Goal: Find specific page/section: Find specific page/section

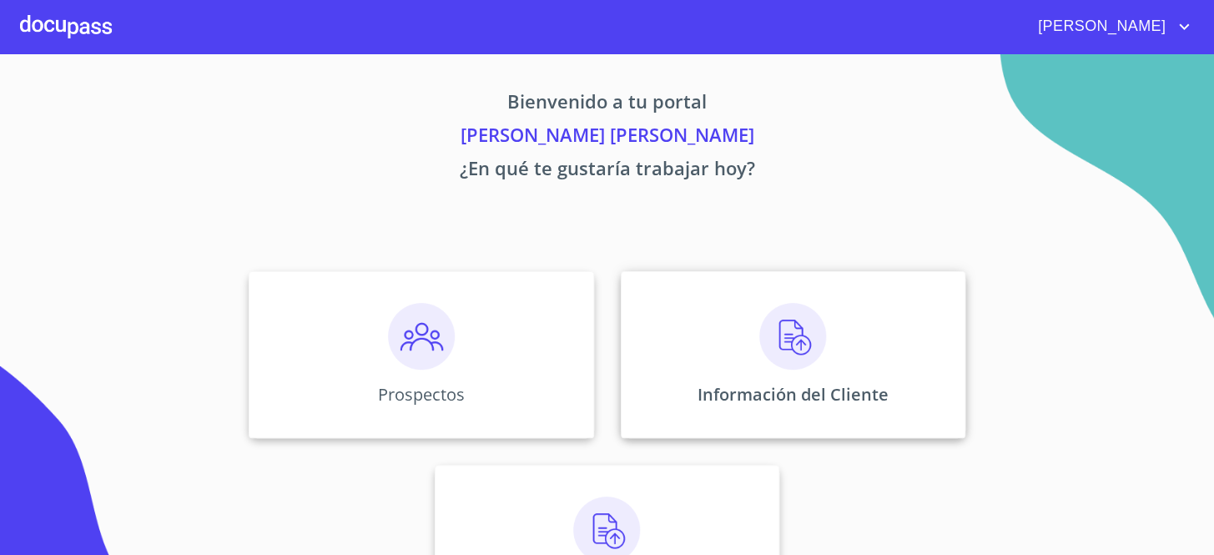
click at [787, 352] on img at bounding box center [792, 336] width 67 height 67
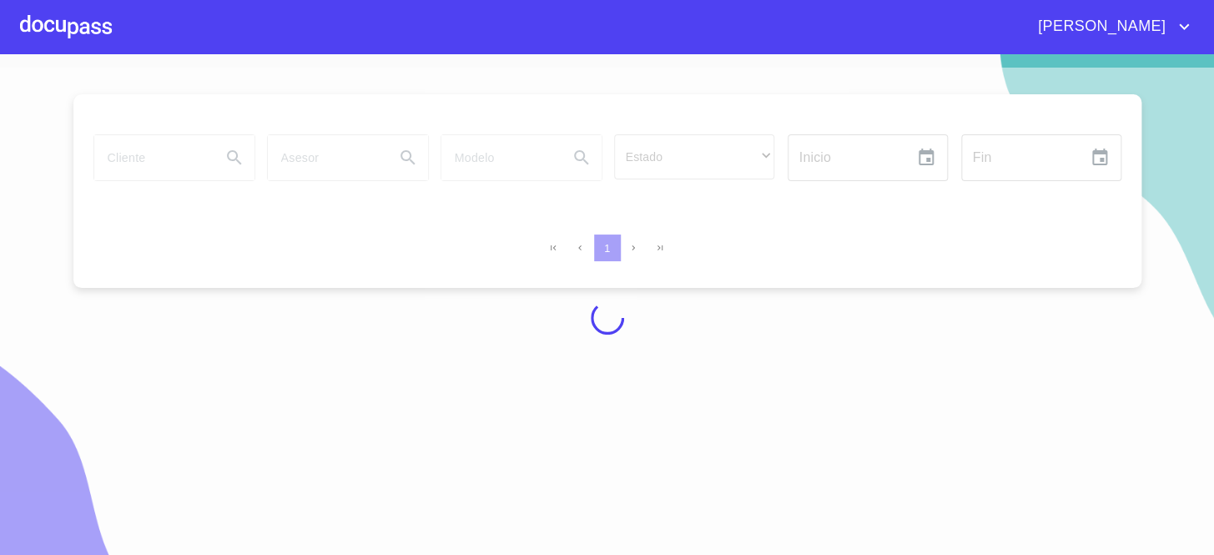
click at [175, 164] on div at bounding box center [607, 318] width 1214 height 501
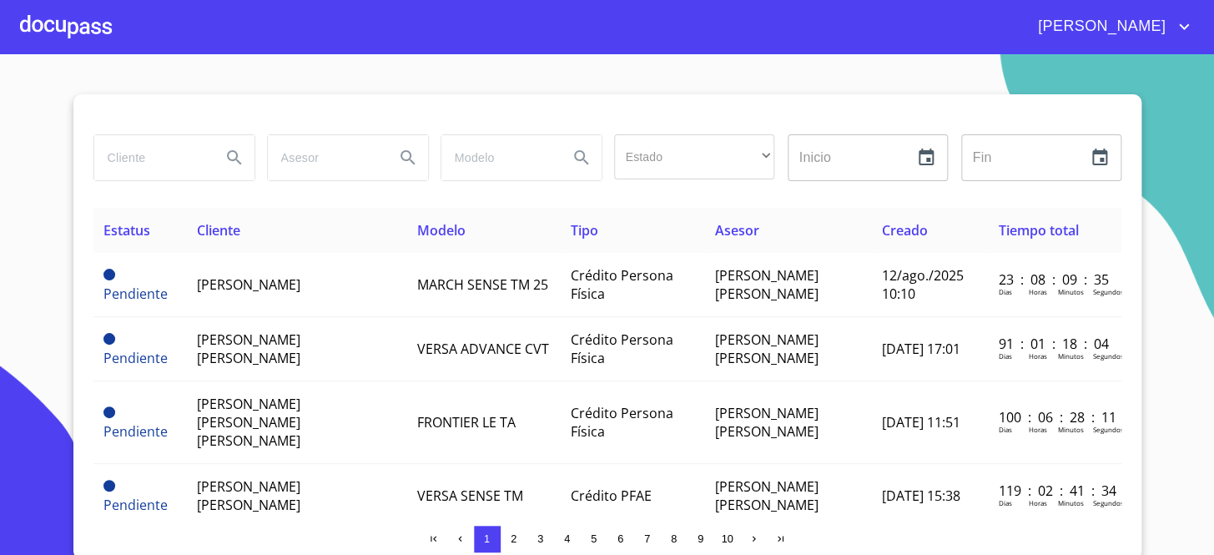
click at [176, 151] on input "search" at bounding box center [150, 157] width 113 height 45
type input "[PERSON_NAME] [PERSON_NAME]"
click at [228, 160] on icon "Search" at bounding box center [234, 158] width 20 height 20
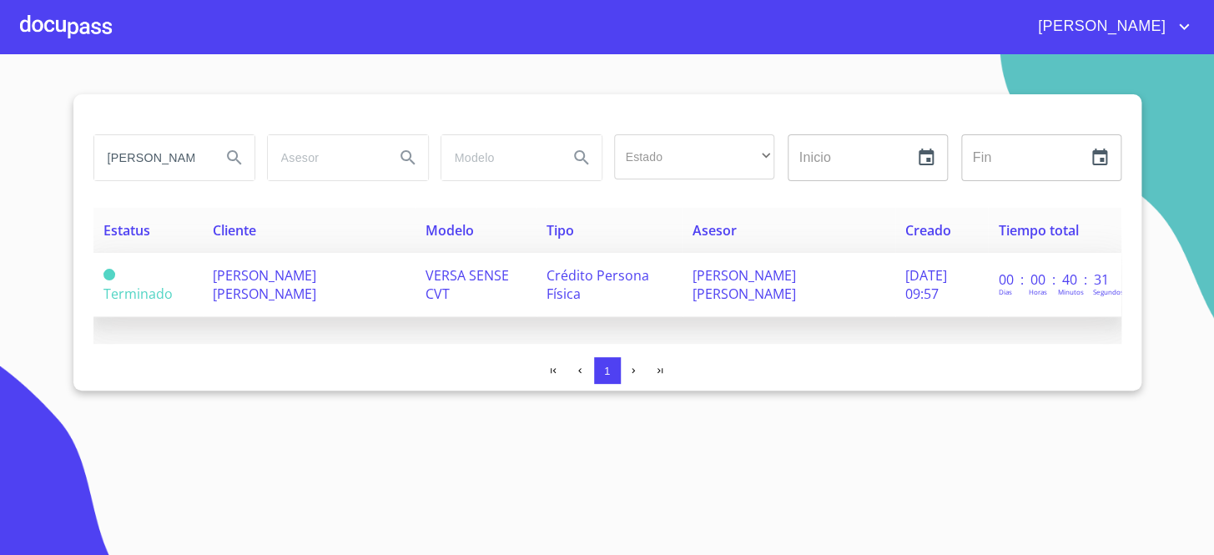
click at [248, 284] on span "[PERSON_NAME] [PERSON_NAME]" at bounding box center [264, 284] width 103 height 37
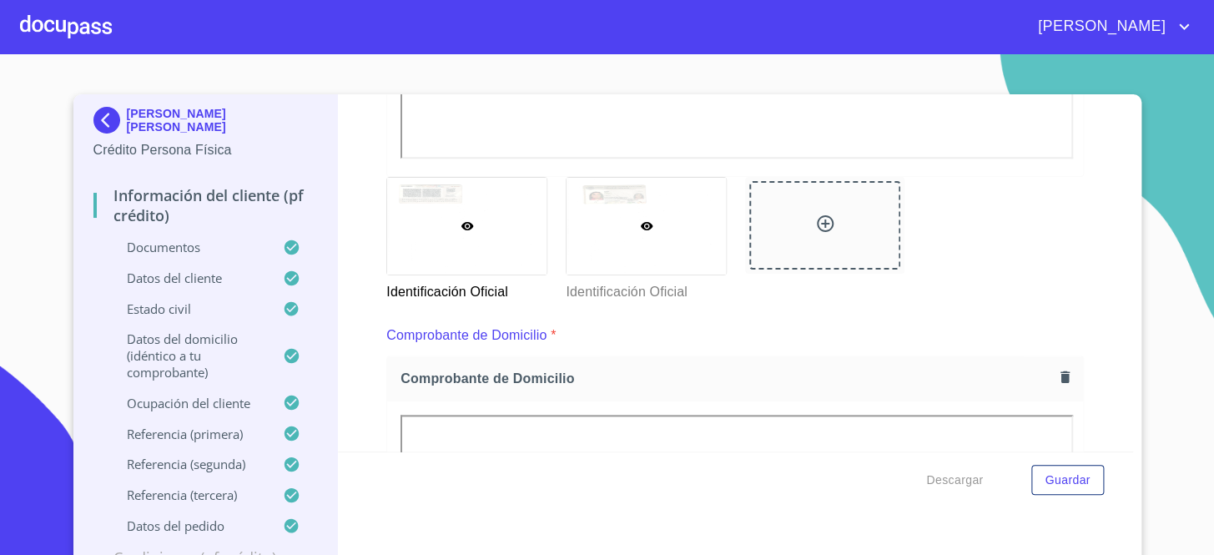
click at [607, 212] on div at bounding box center [645, 226] width 159 height 97
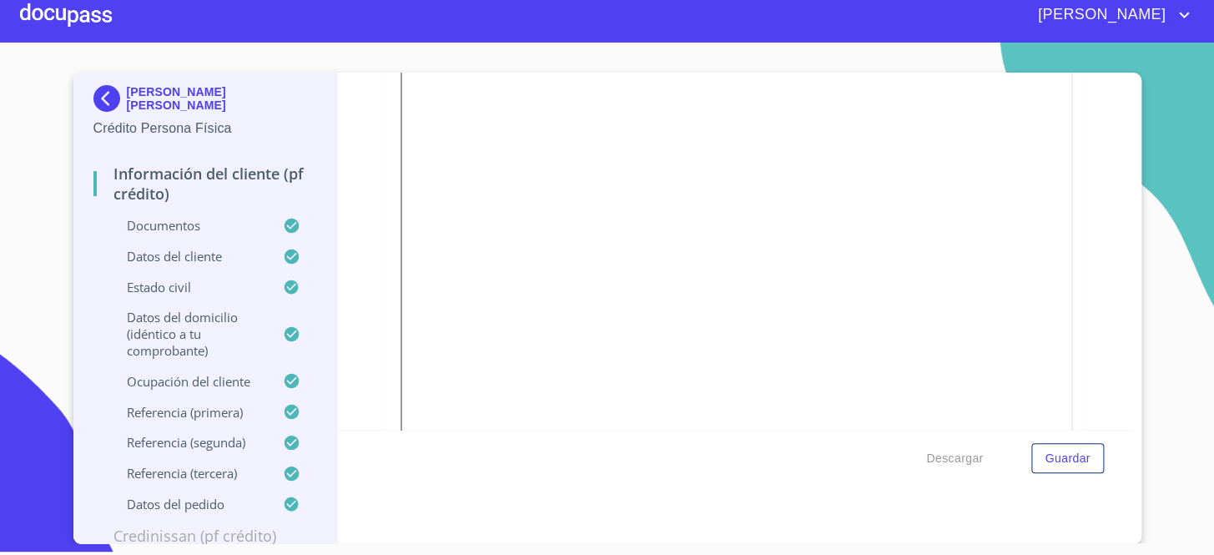
scroll to position [425, 0]
click at [74, 25] on div at bounding box center [66, 14] width 92 height 53
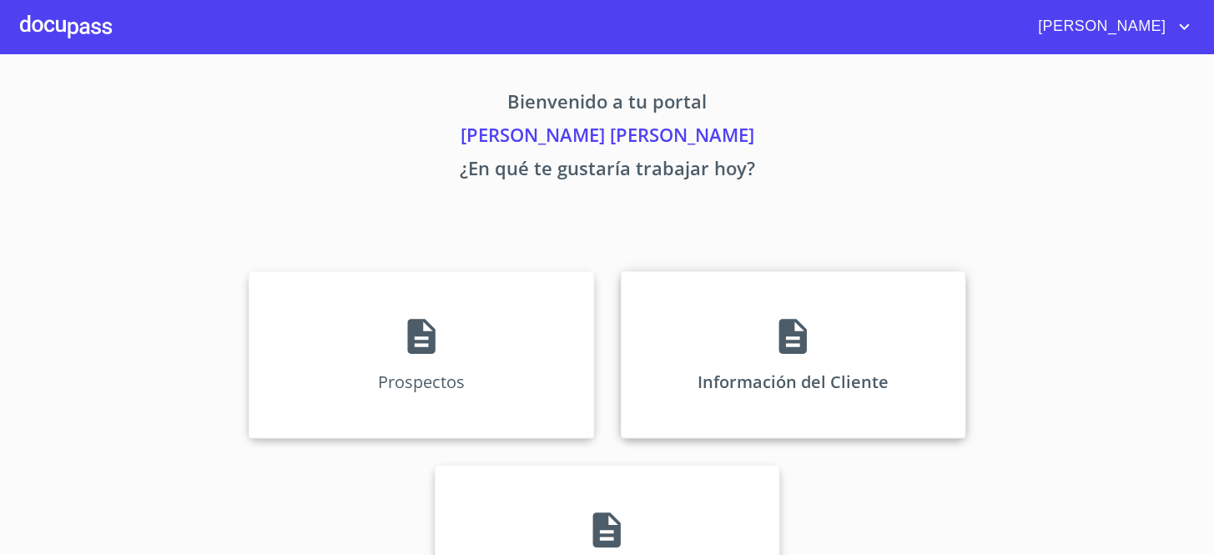
click at [829, 310] on div "Información del Cliente" at bounding box center [793, 354] width 345 height 167
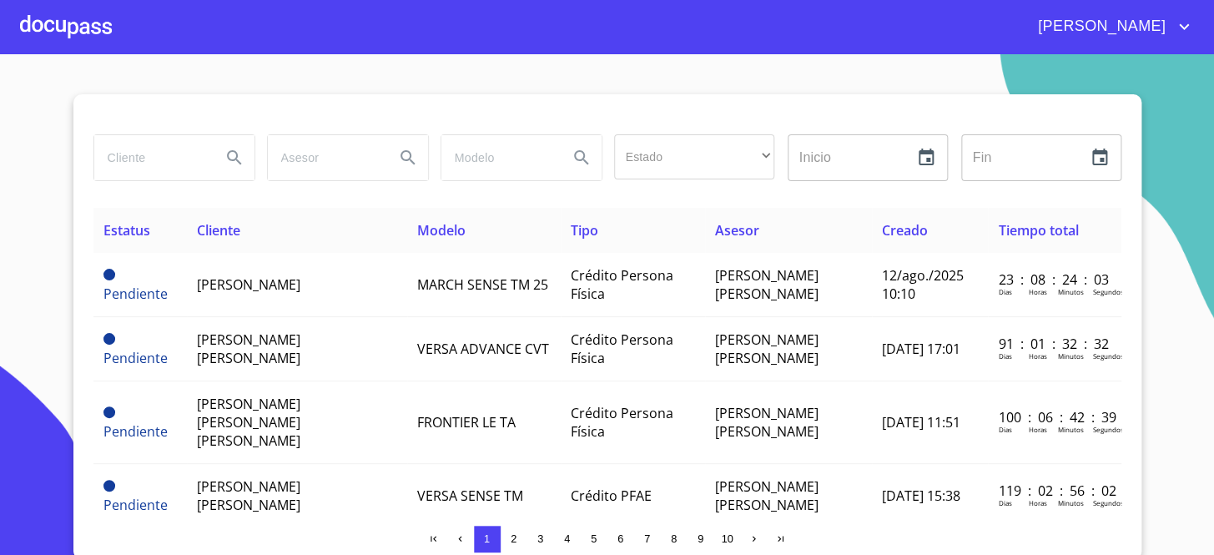
click at [137, 162] on input "search" at bounding box center [150, 157] width 113 height 45
type input "IMPORTACIONES Y LOGISTICA"
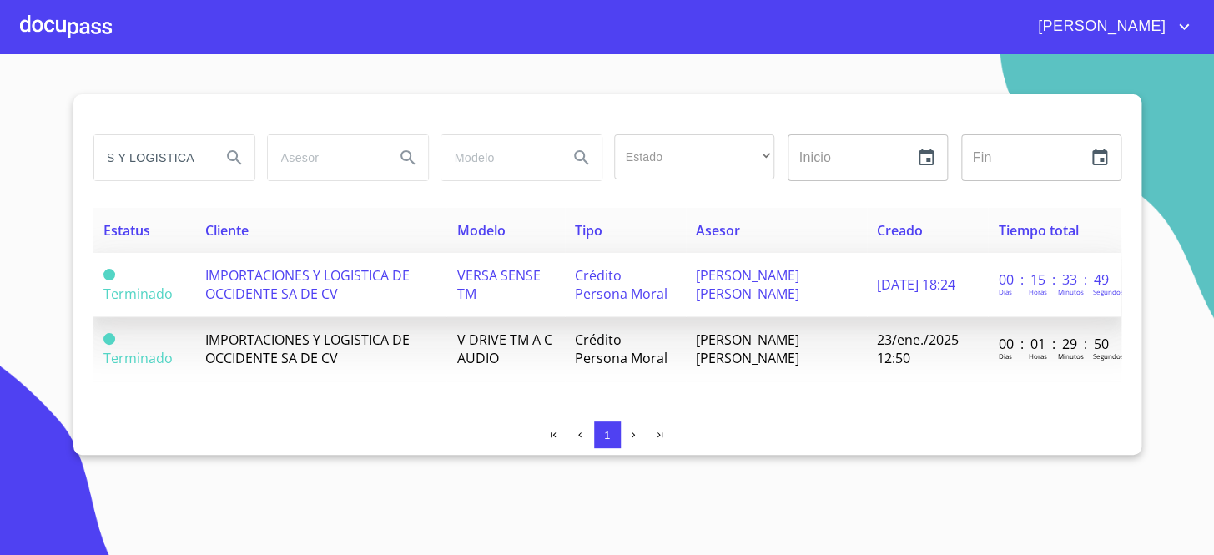
click at [440, 278] on td "IMPORTACIONES Y LOGISTICA DE OCCIDENTE SA DE CV" at bounding box center [320, 285] width 251 height 64
